Goal: Navigation & Orientation: Find specific page/section

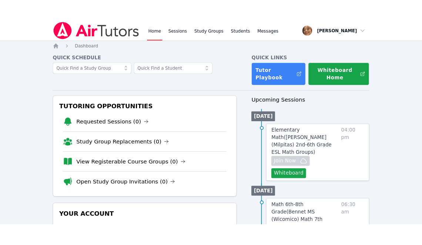
scroll to position [27, 0]
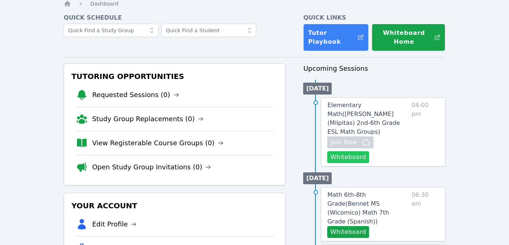
click at [351, 151] on button "Whiteboard" at bounding box center [348, 157] width 42 height 12
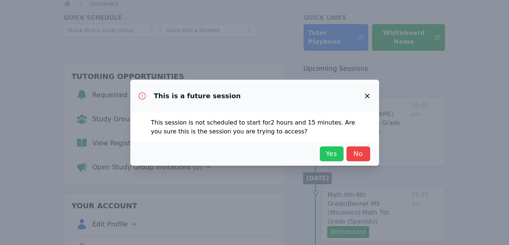
click at [328, 154] on span "Yes" at bounding box center [332, 153] width 16 height 10
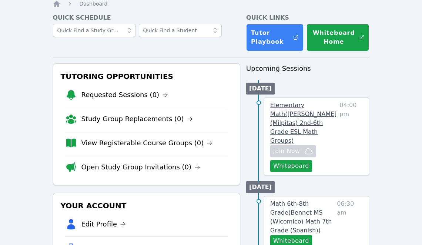
click at [290, 116] on span "Elementary Math ( Spangler (Milpitas) 2nd-6th Grade ESL Math Groups )" at bounding box center [303, 122] width 66 height 43
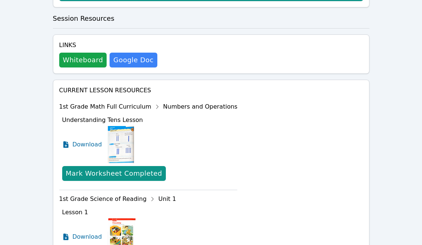
scroll to position [249, 0]
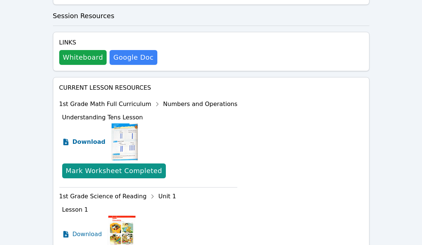
click at [81, 137] on span "Download" at bounding box center [89, 141] width 33 height 9
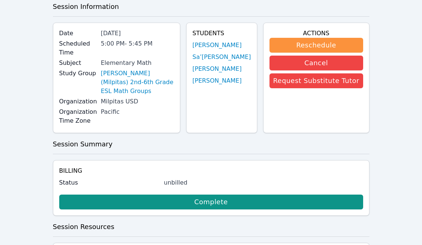
scroll to position [0, 0]
